Goal: Task Accomplishment & Management: Complete application form

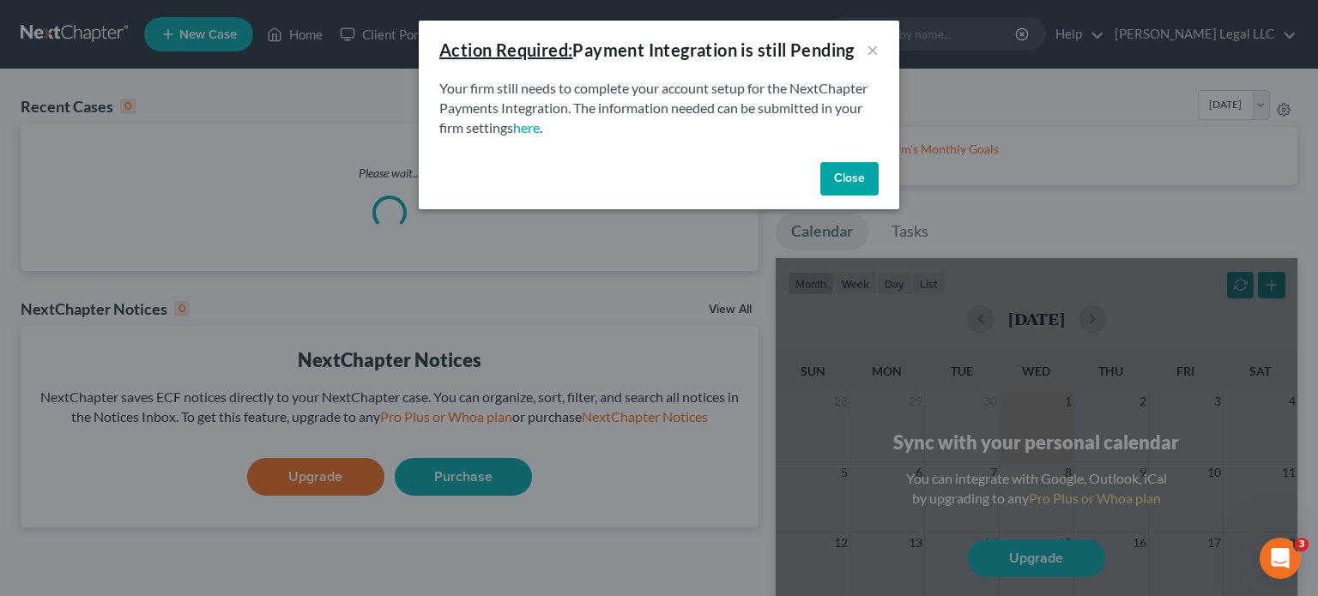
click at [836, 197] on button "Close" at bounding box center [849, 179] width 58 height 34
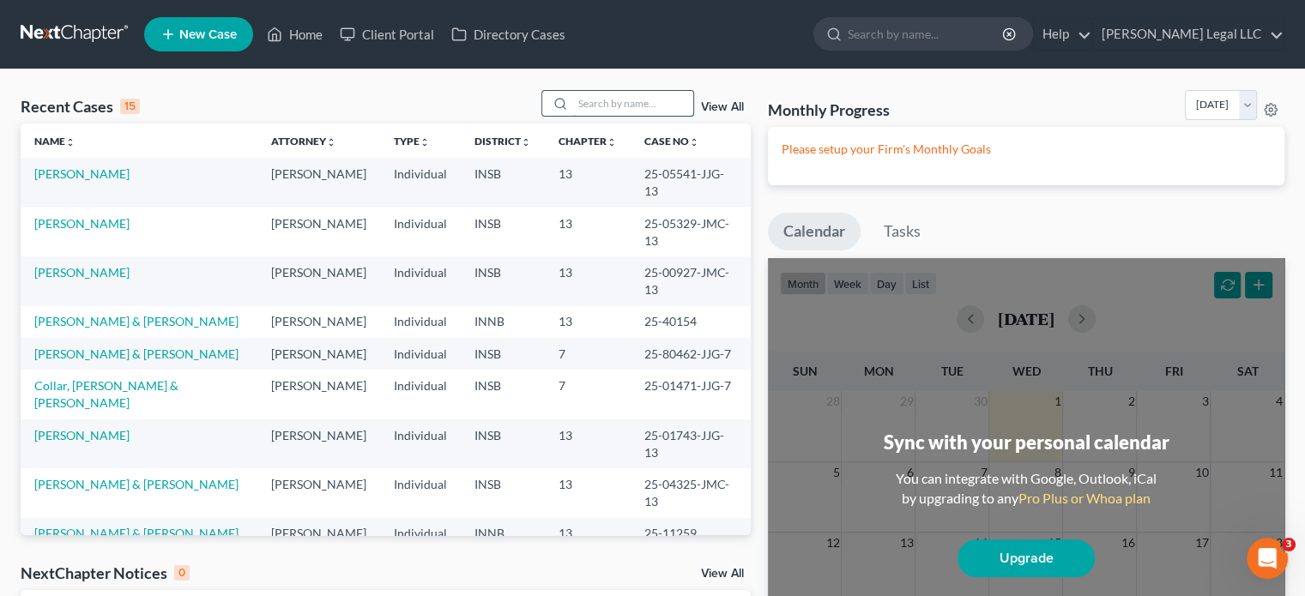
click at [582, 99] on input "search" at bounding box center [633, 103] width 120 height 25
type input "winche"
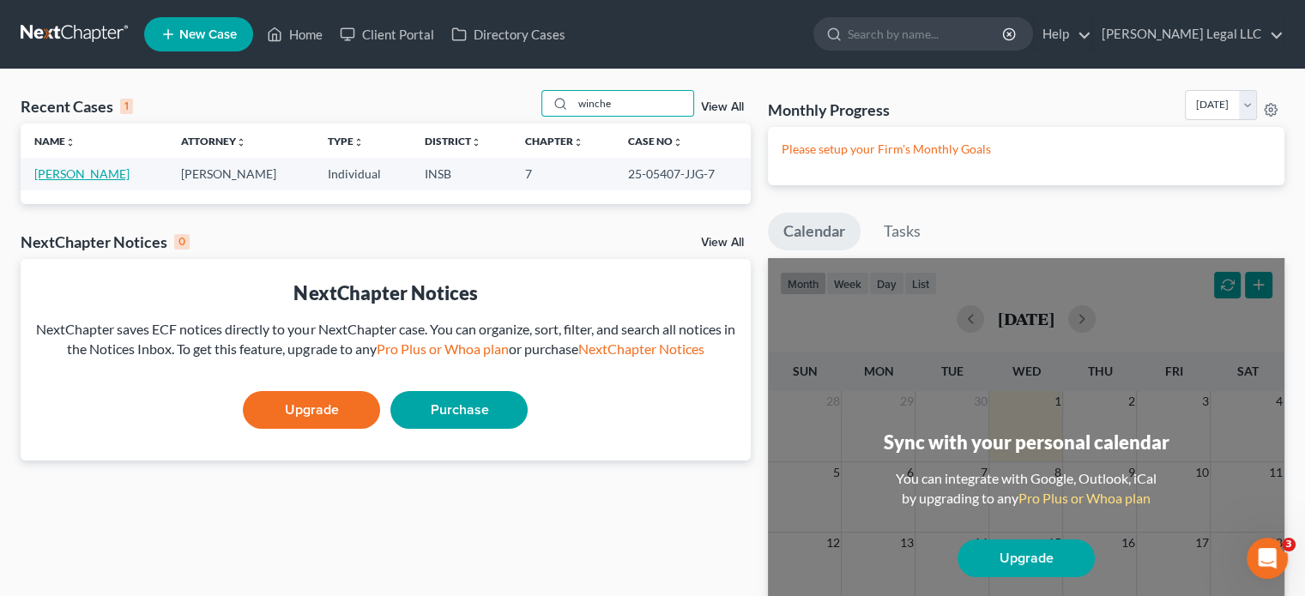
click at [100, 173] on link "Winchester, Deborah" at bounding box center [81, 174] width 95 height 15
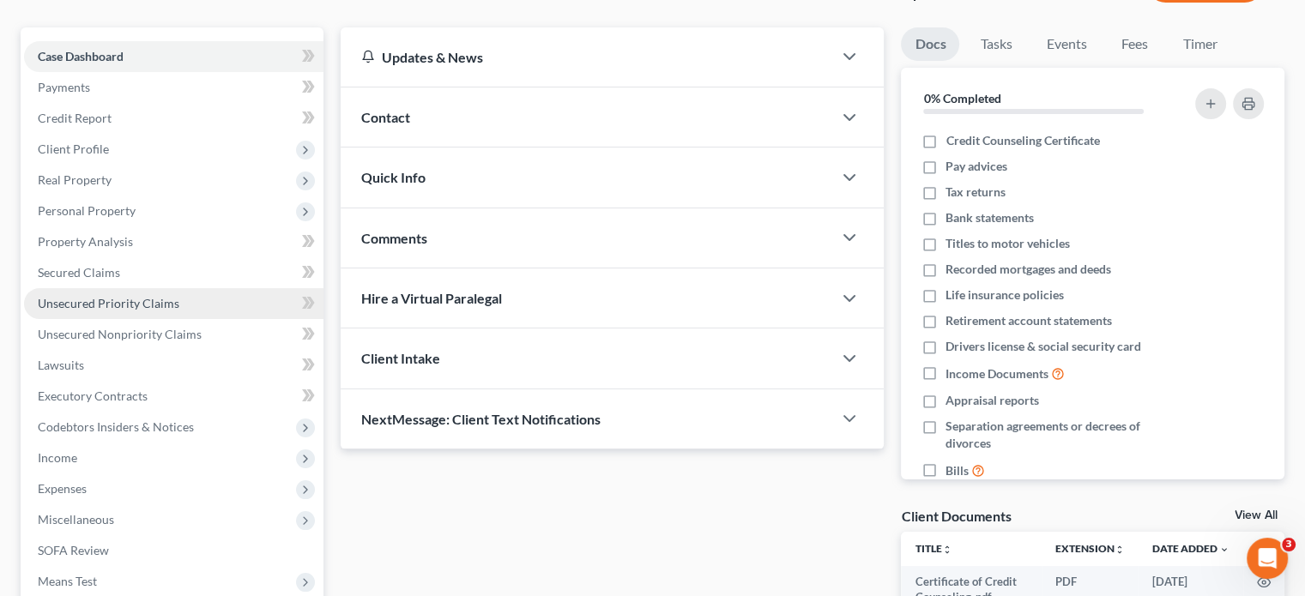
scroll to position [343, 0]
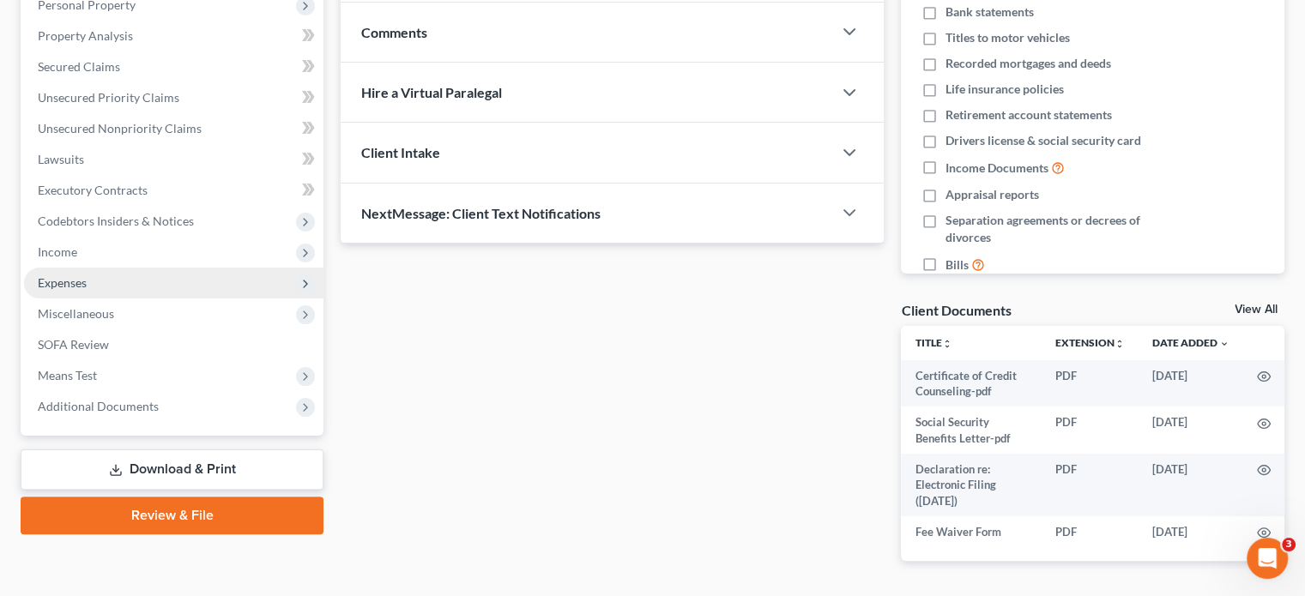
click at [61, 284] on span "Expenses" at bounding box center [62, 283] width 49 height 15
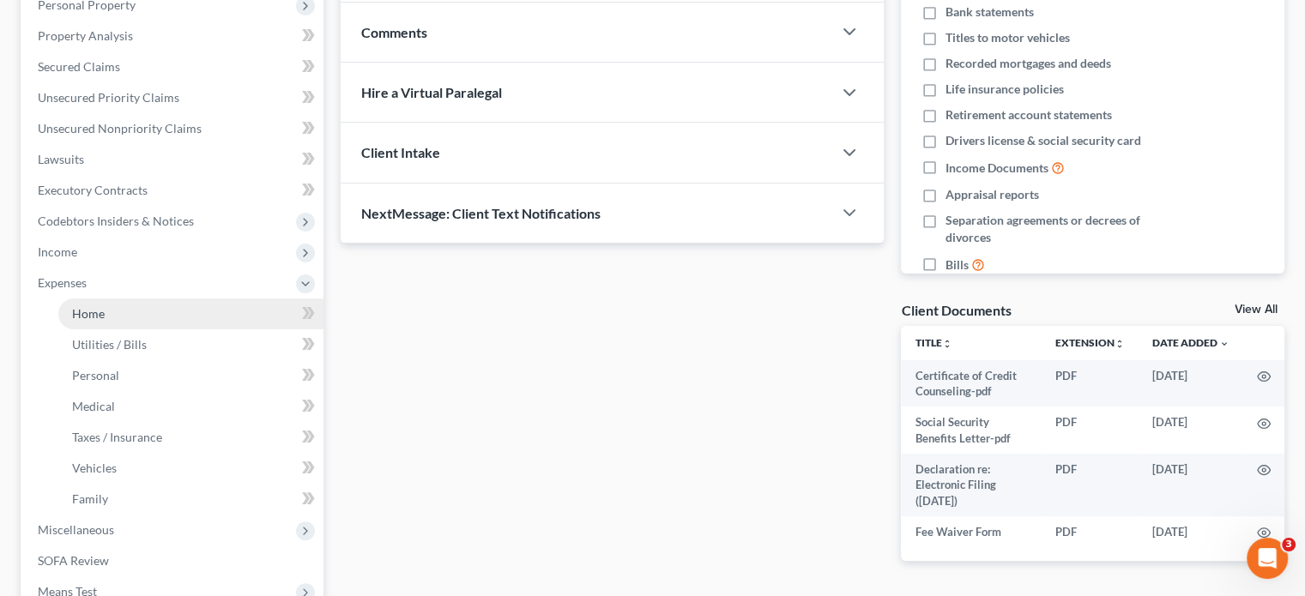
click at [80, 312] on span "Home" at bounding box center [88, 313] width 33 height 15
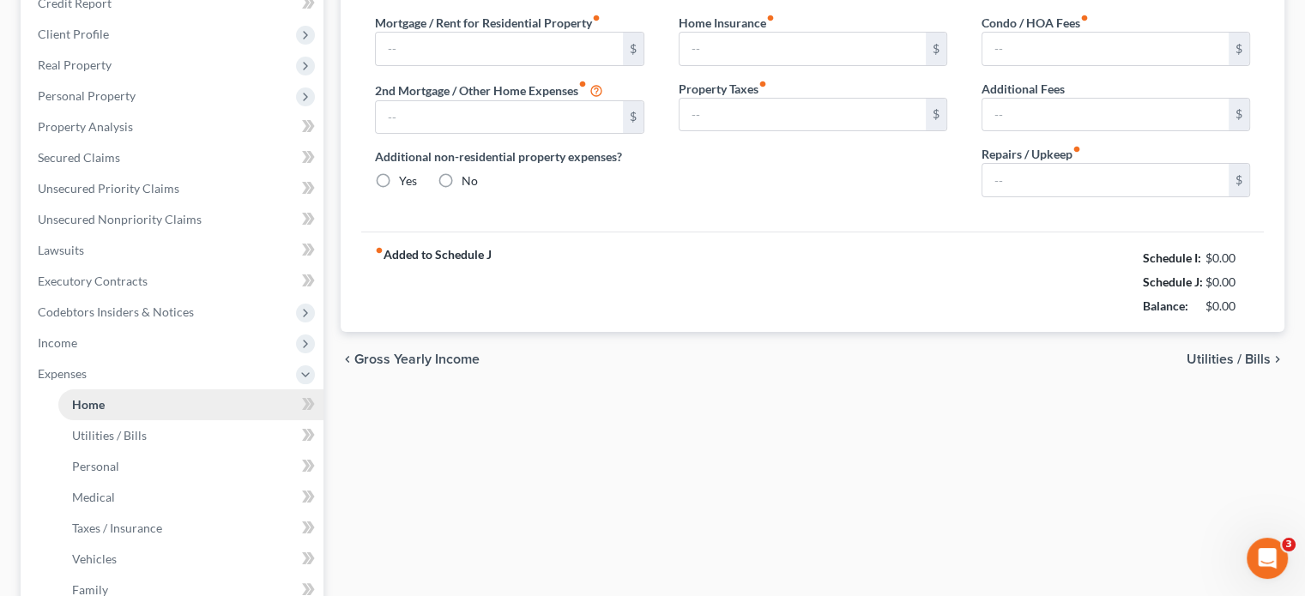
type input "734.00"
type input "0.00"
radio input "true"
type input "0.00"
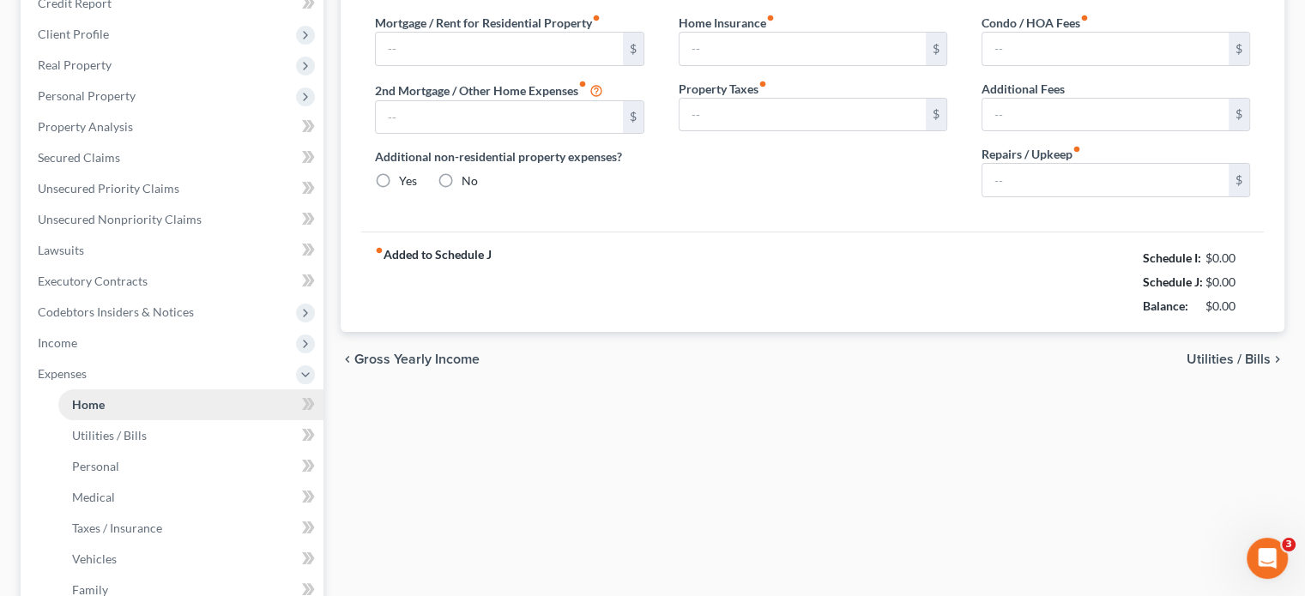
type input "0.00"
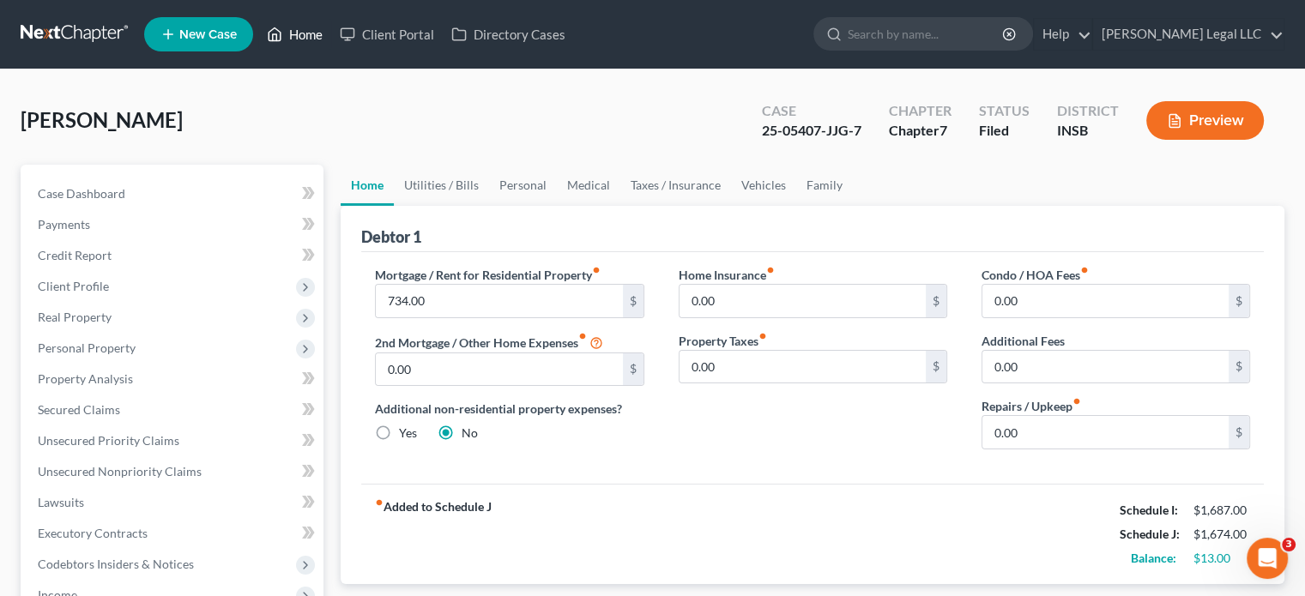
click at [319, 33] on link "Home" at bounding box center [294, 34] width 73 height 31
